Goal: Find specific page/section: Find specific page/section

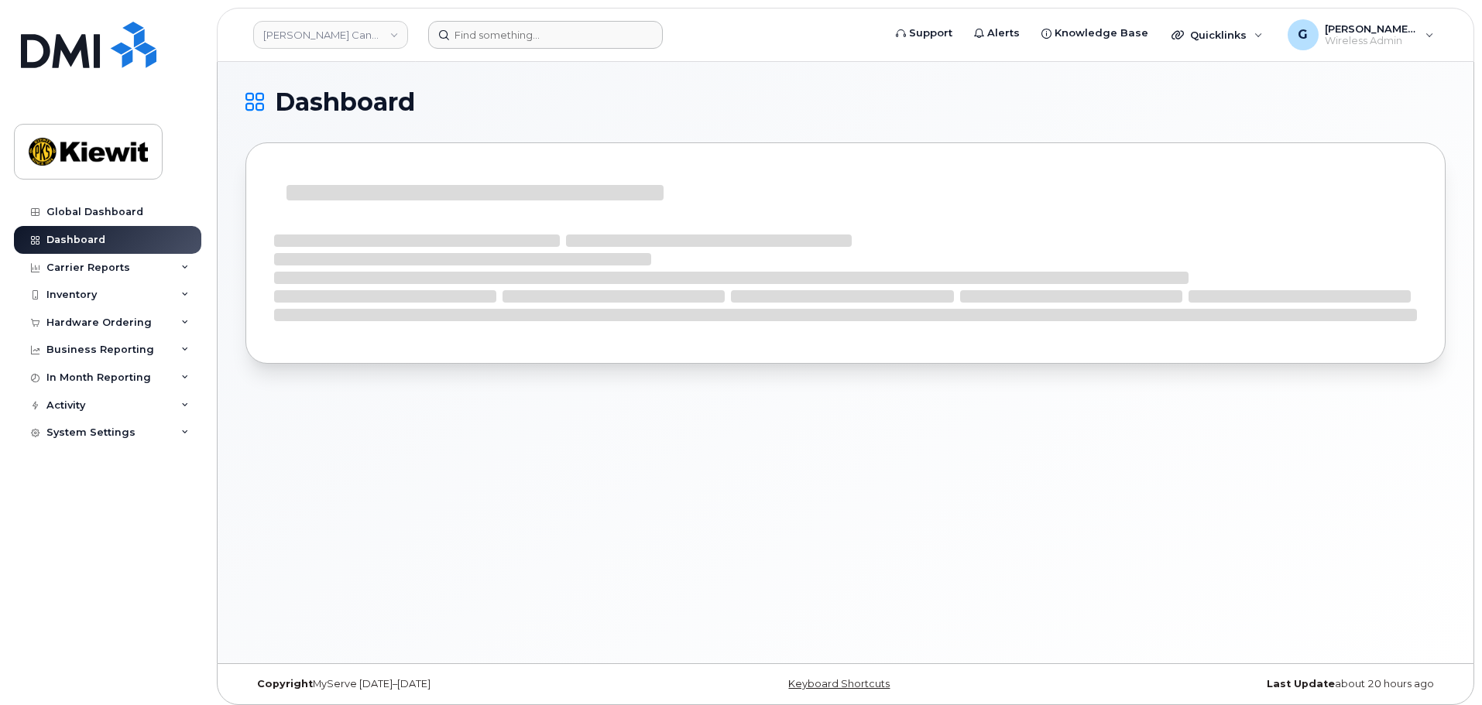
click at [545, 48] on header "Kiewit Canada Inc Support Alerts Knowledge Base Quicklinks Suspend / Cancel Dev…" at bounding box center [846, 35] width 1258 height 54
click at [548, 43] on input at bounding box center [545, 35] width 235 height 28
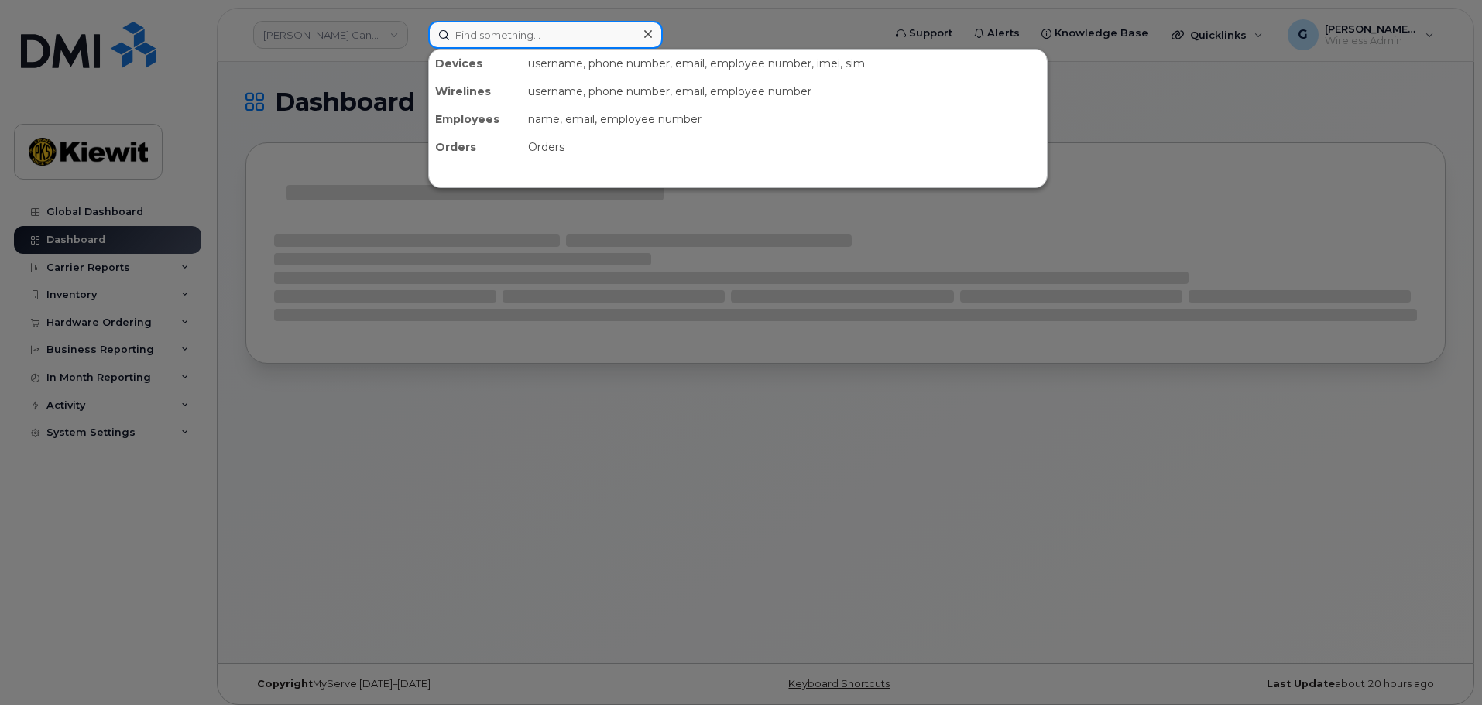
paste input "498553"
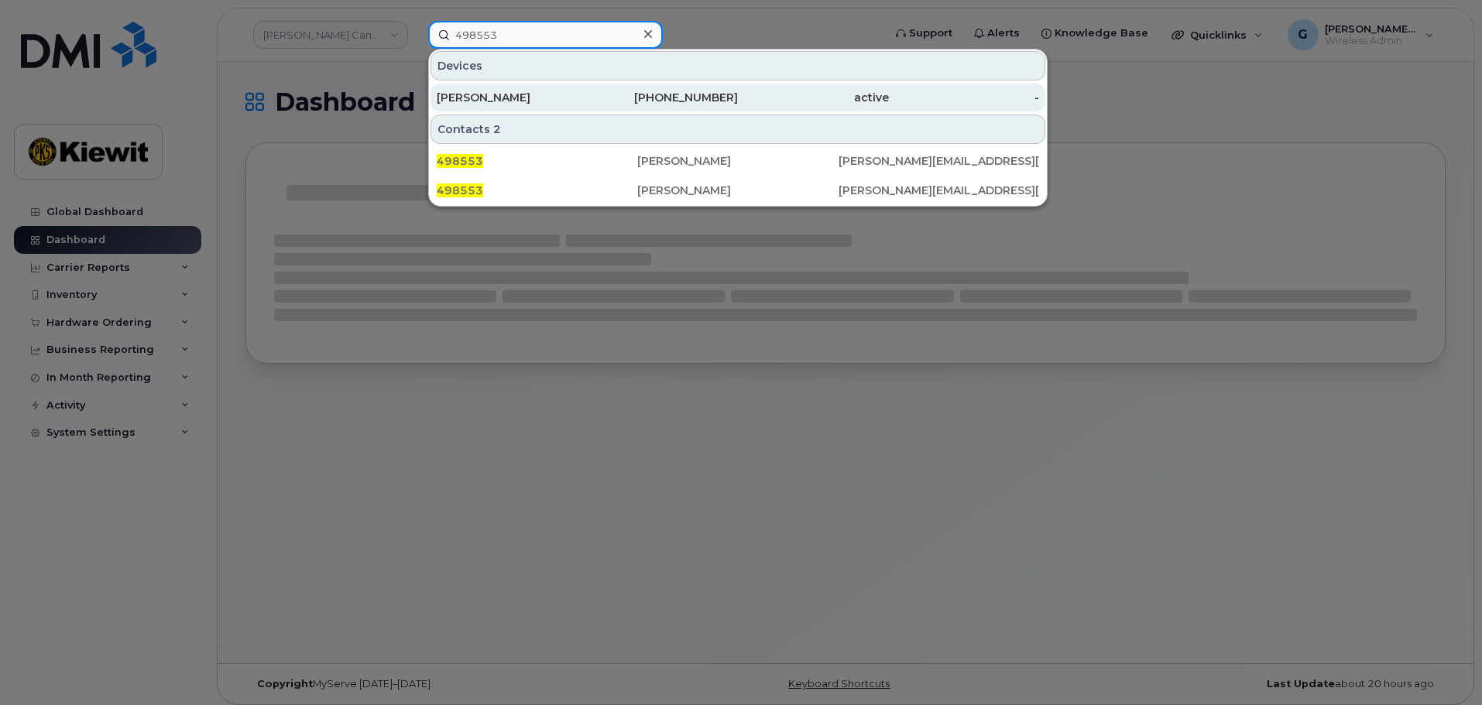
type input "498553"
click at [669, 107] on div "361-238-9412" at bounding box center [663, 98] width 151 height 28
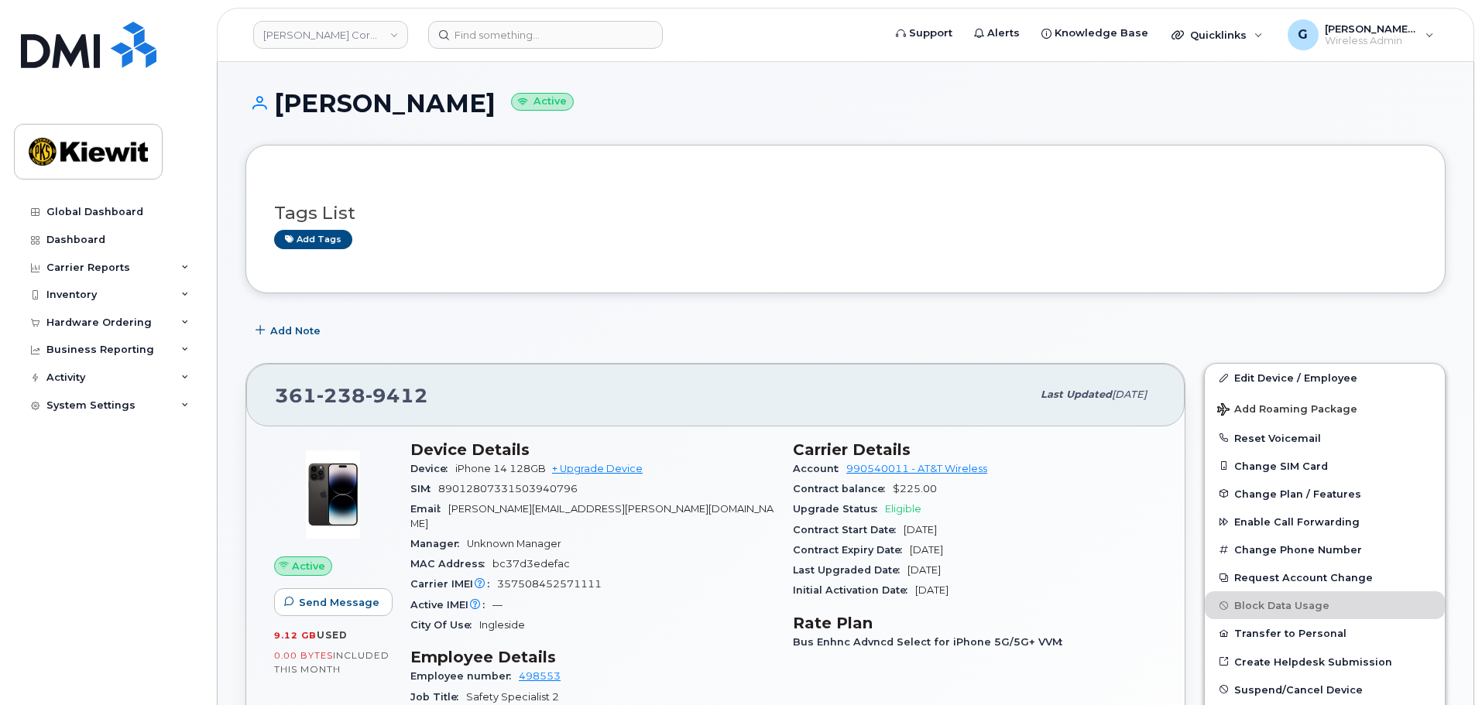
click at [636, 257] on div "Tags List Add tags" at bounding box center [845, 218] width 1143 height 91
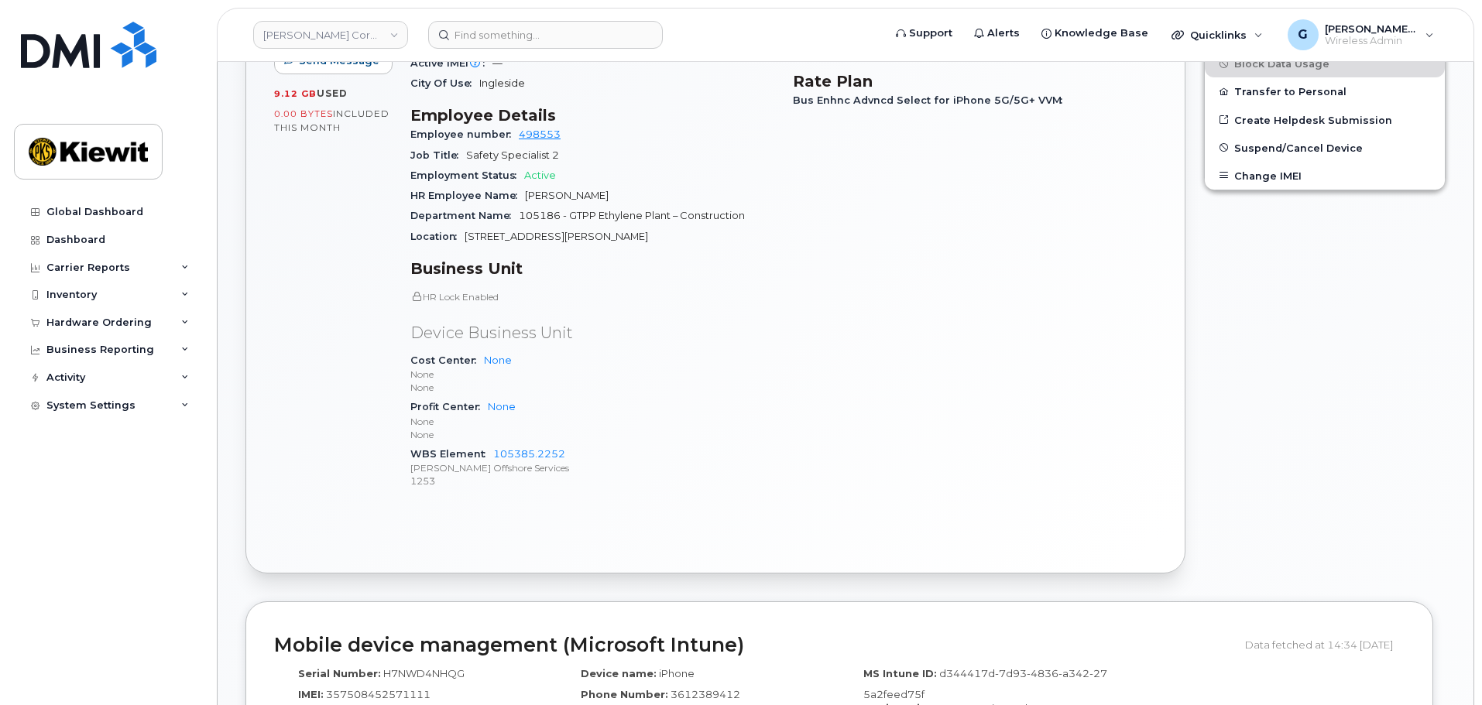
scroll to position [852, 0]
